Goal: Find specific page/section: Find specific page/section

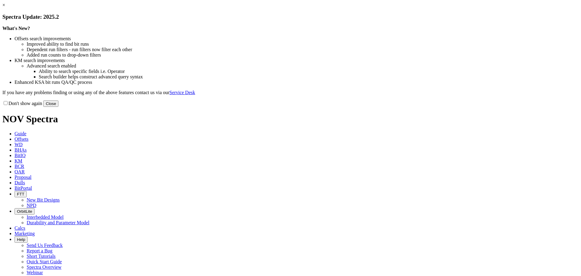
click at [5, 8] on link "×" at bounding box center [3, 4] width 3 height 5
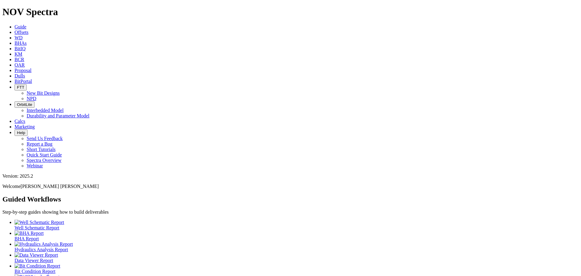
click at [28, 30] on span "Offsets" at bounding box center [22, 32] width 14 height 5
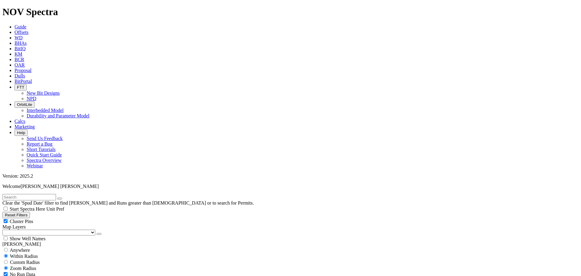
click at [27, 194] on input "text" at bounding box center [29, 197] width 54 height 6
click at [8, 248] on input "radio" at bounding box center [6, 250] width 4 height 4
radio input "true"
radio input "false"
